Goal: Navigation & Orientation: Find specific page/section

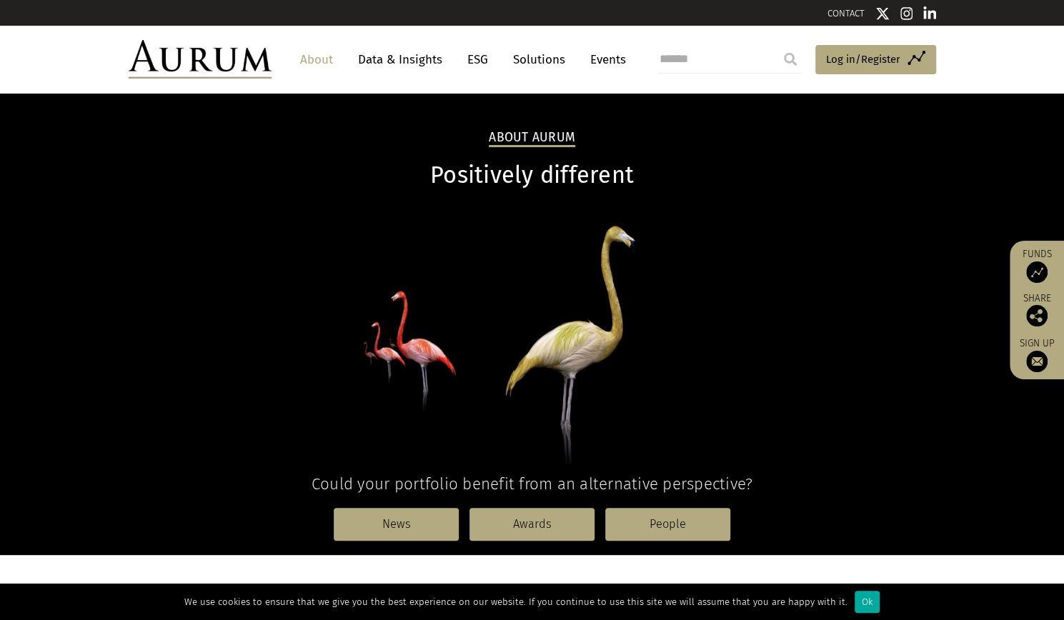
click at [329, 55] on link "About" at bounding box center [316, 59] width 47 height 26
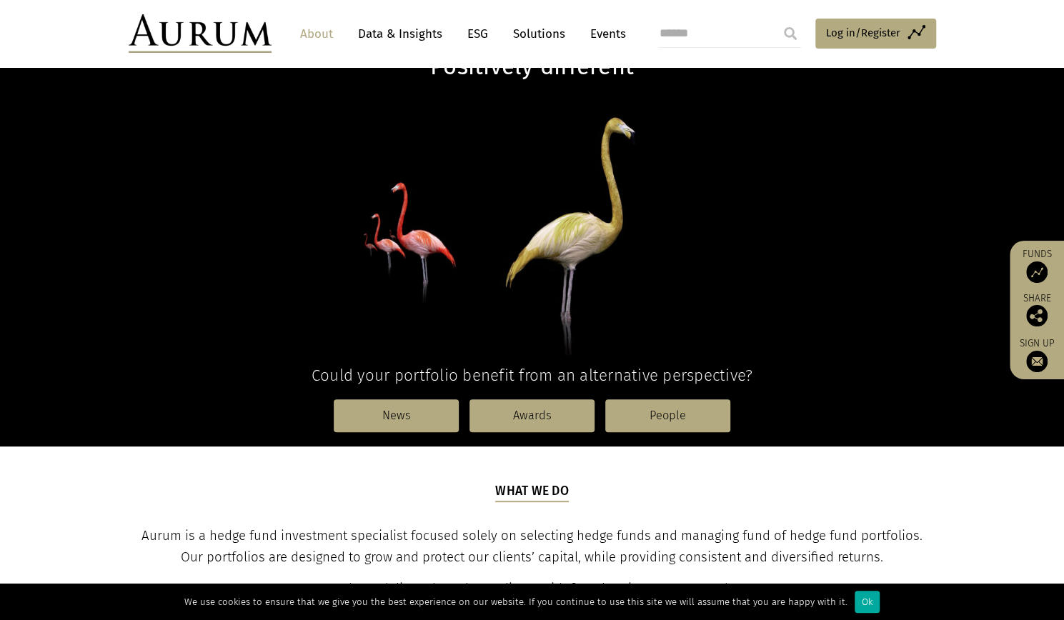
scroll to position [186, 0]
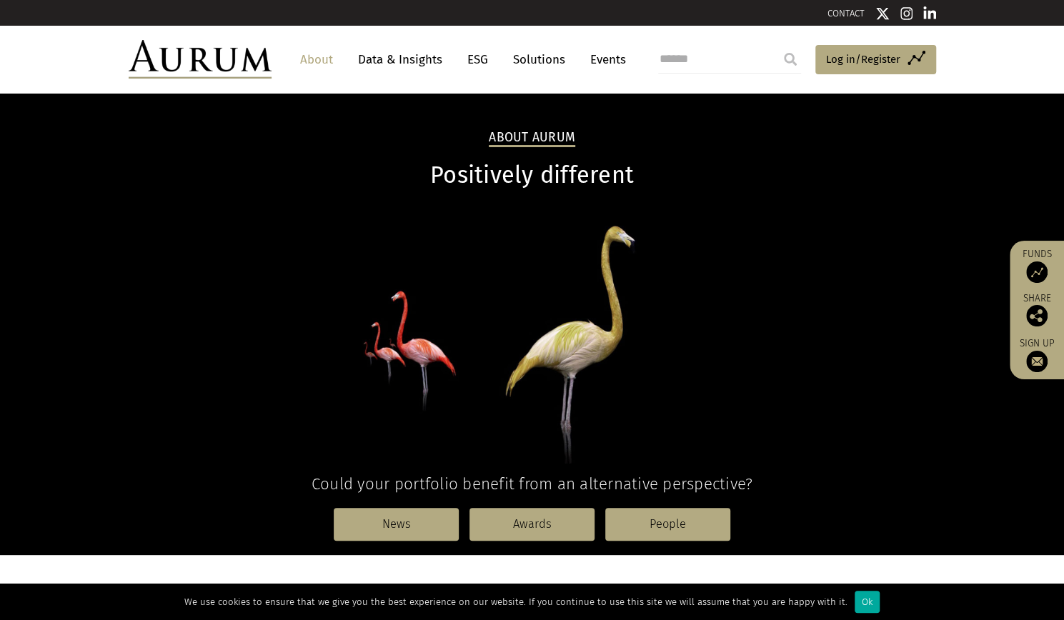
drag, startPoint x: 0, startPoint y: 0, endPoint x: 654, endPoint y: 501, distance: 823.5
click at [654, 501] on nav "News Awards People" at bounding box center [532, 524] width 807 height 61
click at [669, 524] on link "People" at bounding box center [667, 524] width 125 height 33
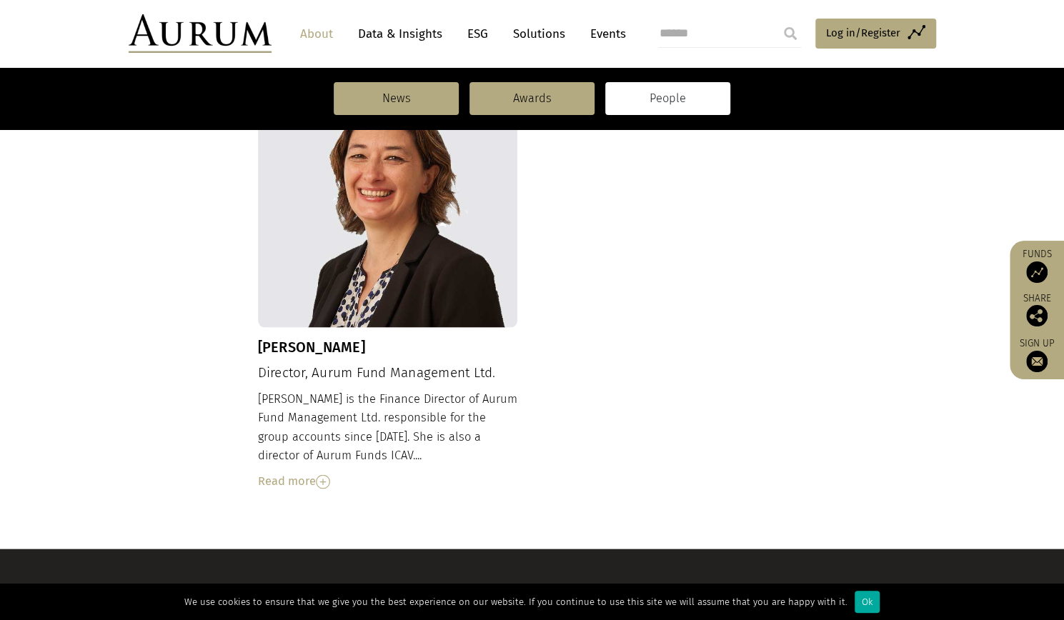
scroll to position [1581, 0]
